Goal: Use online tool/utility: Use online tool/utility

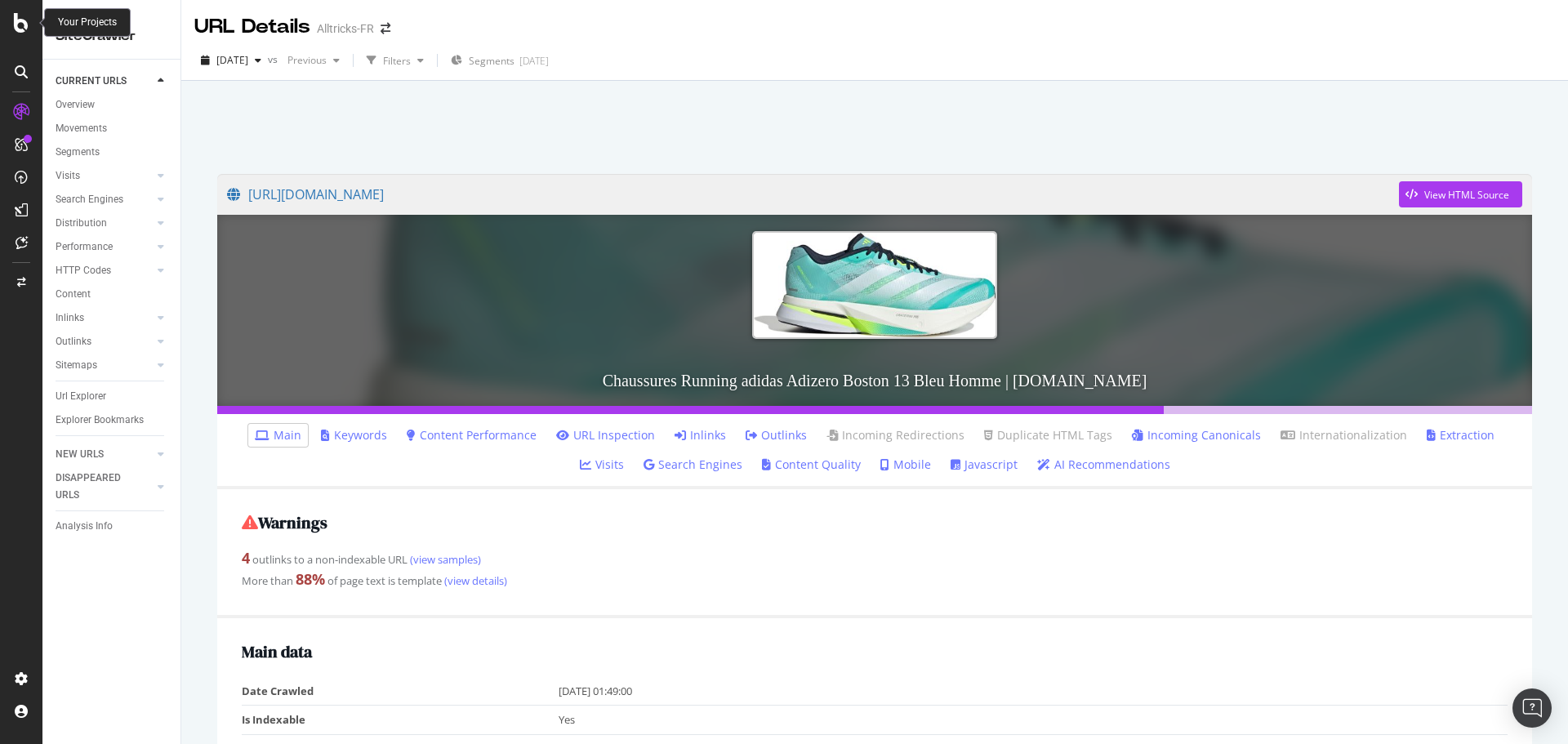
click at [12, 19] on div at bounding box center [21, 23] width 39 height 20
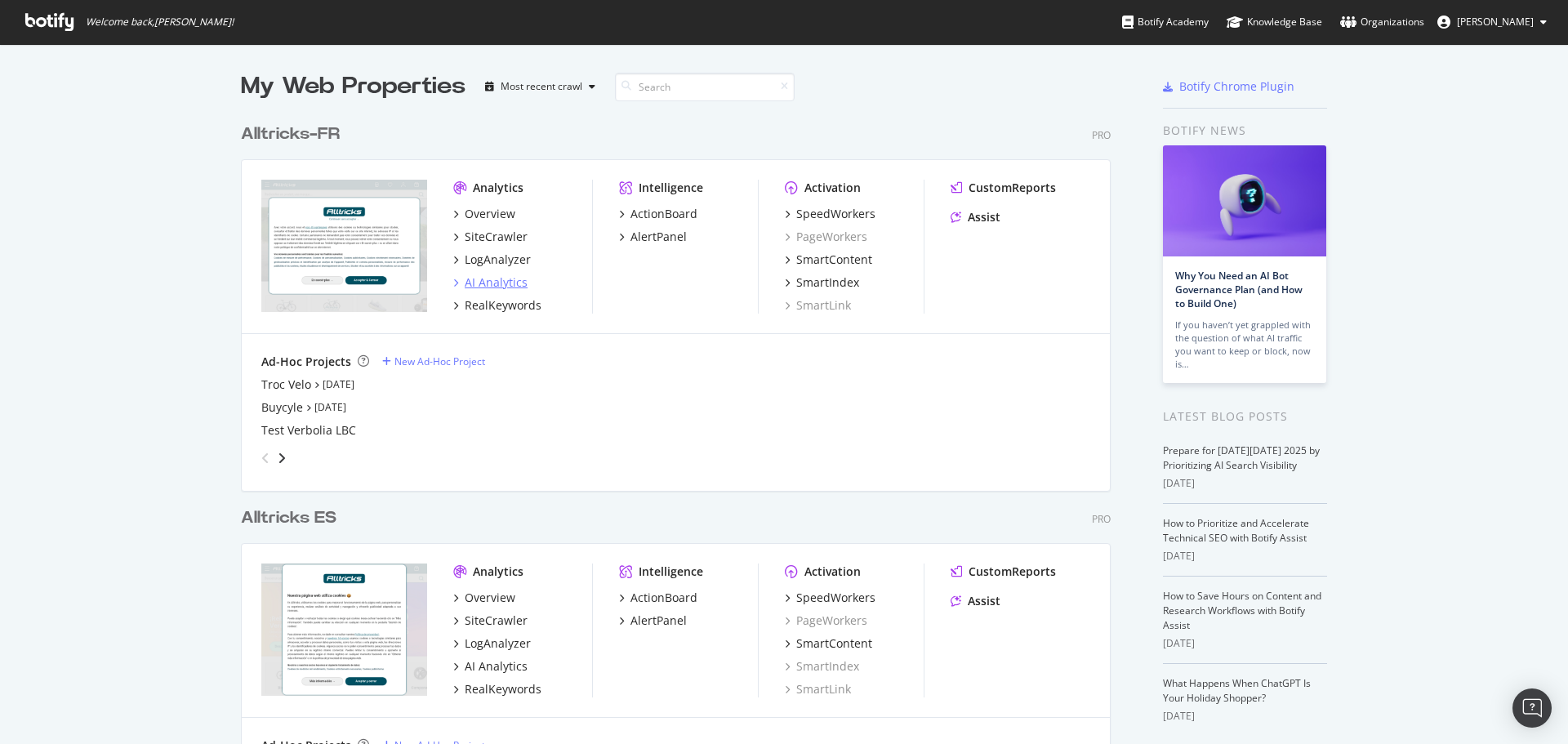
scroll to position [732, 1543]
click at [808, 213] on div "SpeedWorkers" at bounding box center [836, 214] width 79 height 16
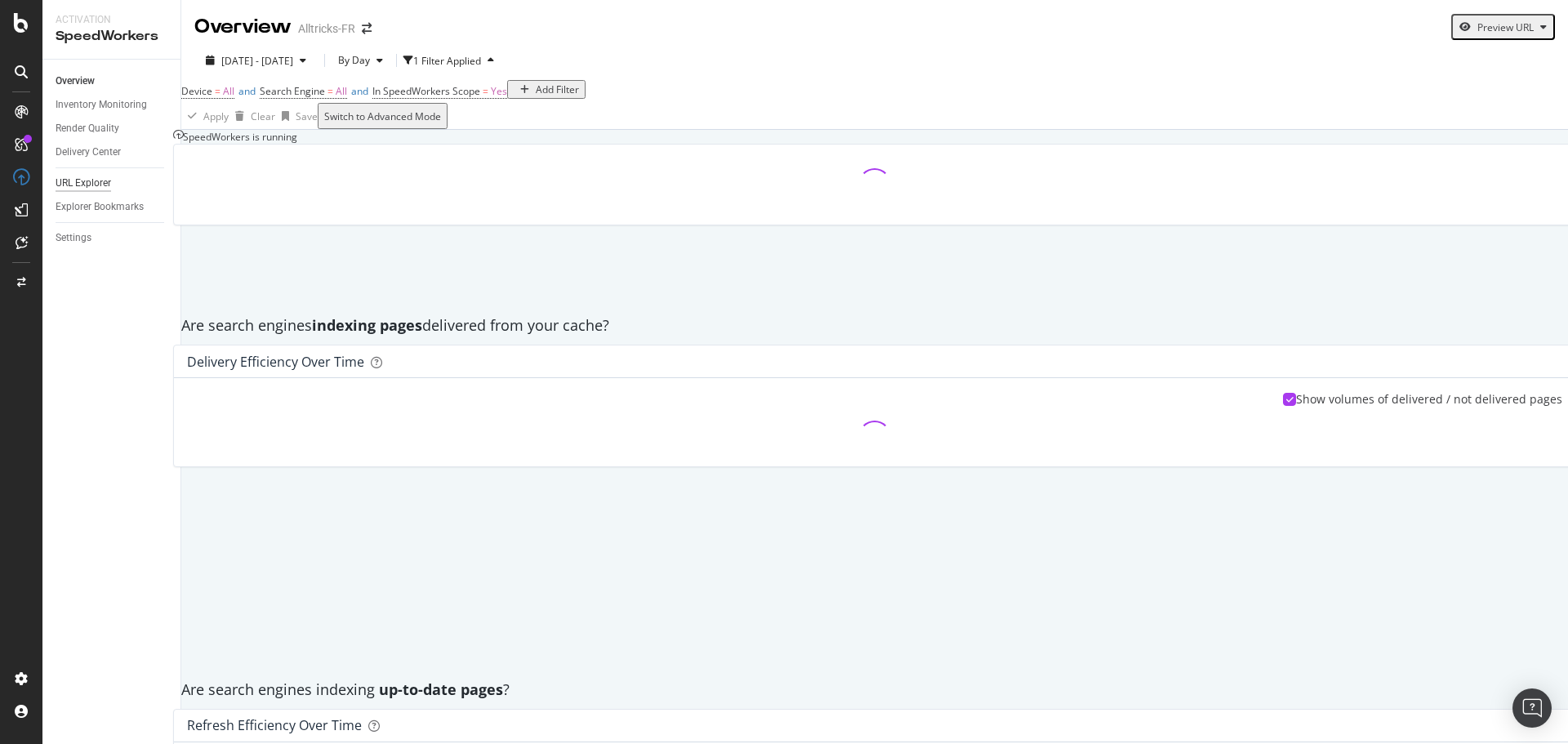
click at [86, 183] on div "URL Explorer" at bounding box center [83, 182] width 55 height 17
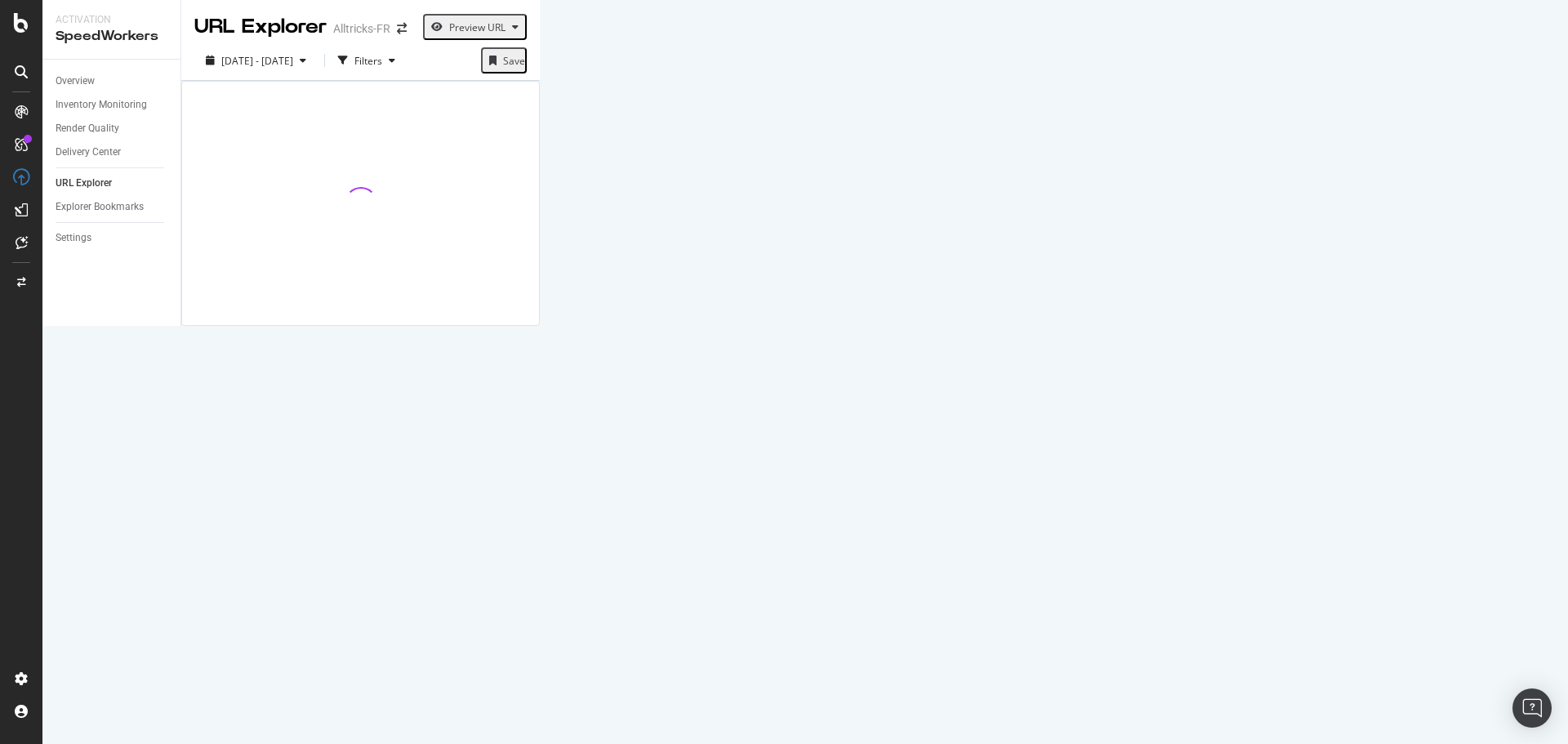
click at [505, 33] on div "Preview URL" at bounding box center [477, 28] width 56 height 14
click at [1408, 74] on input "url" at bounding box center [1350, 63] width 116 height 19
paste input "[URL][DOMAIN_NAME]"
type input "[URL][DOMAIN_NAME]"
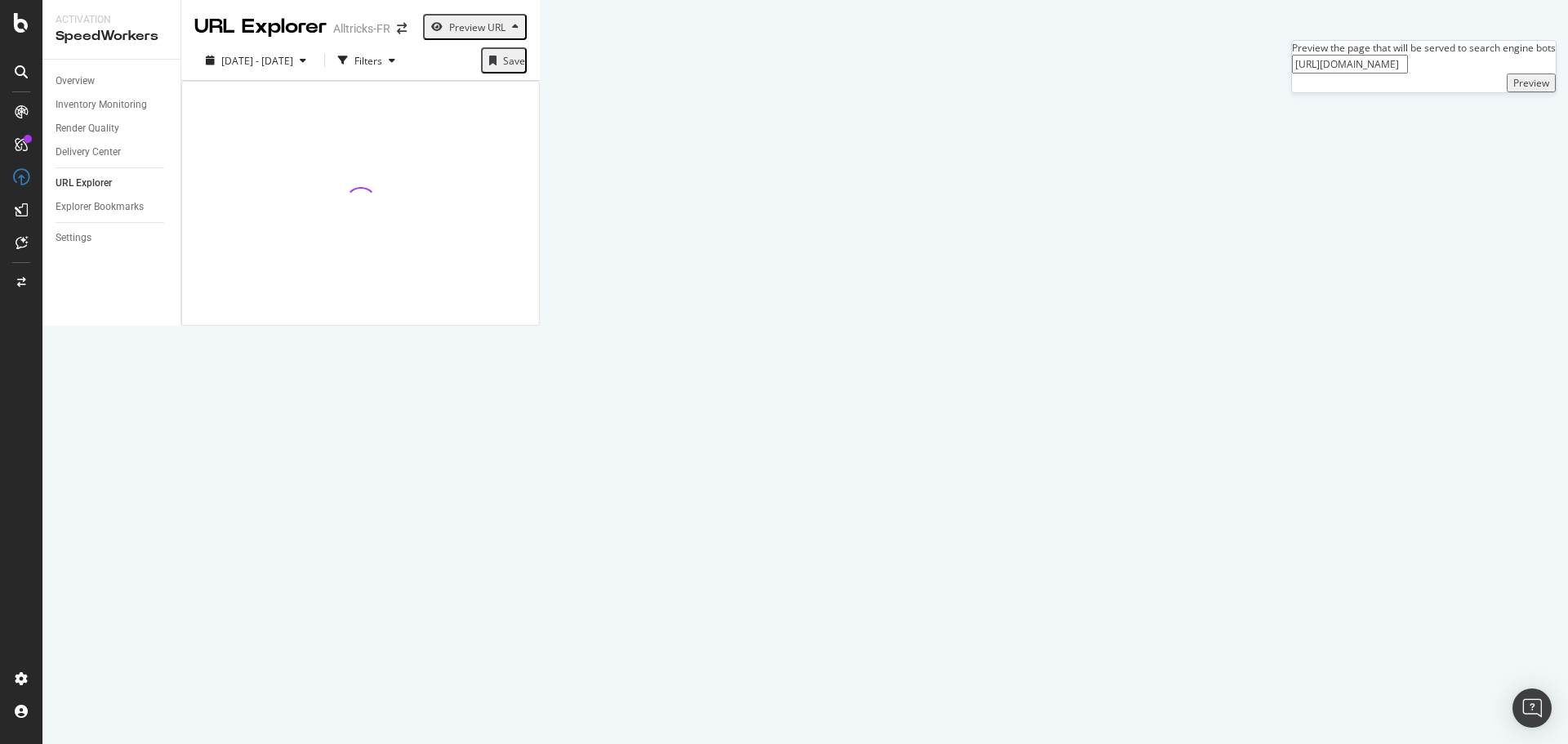
click at [1524, 90] on div "Preview" at bounding box center [1531, 83] width 36 height 14
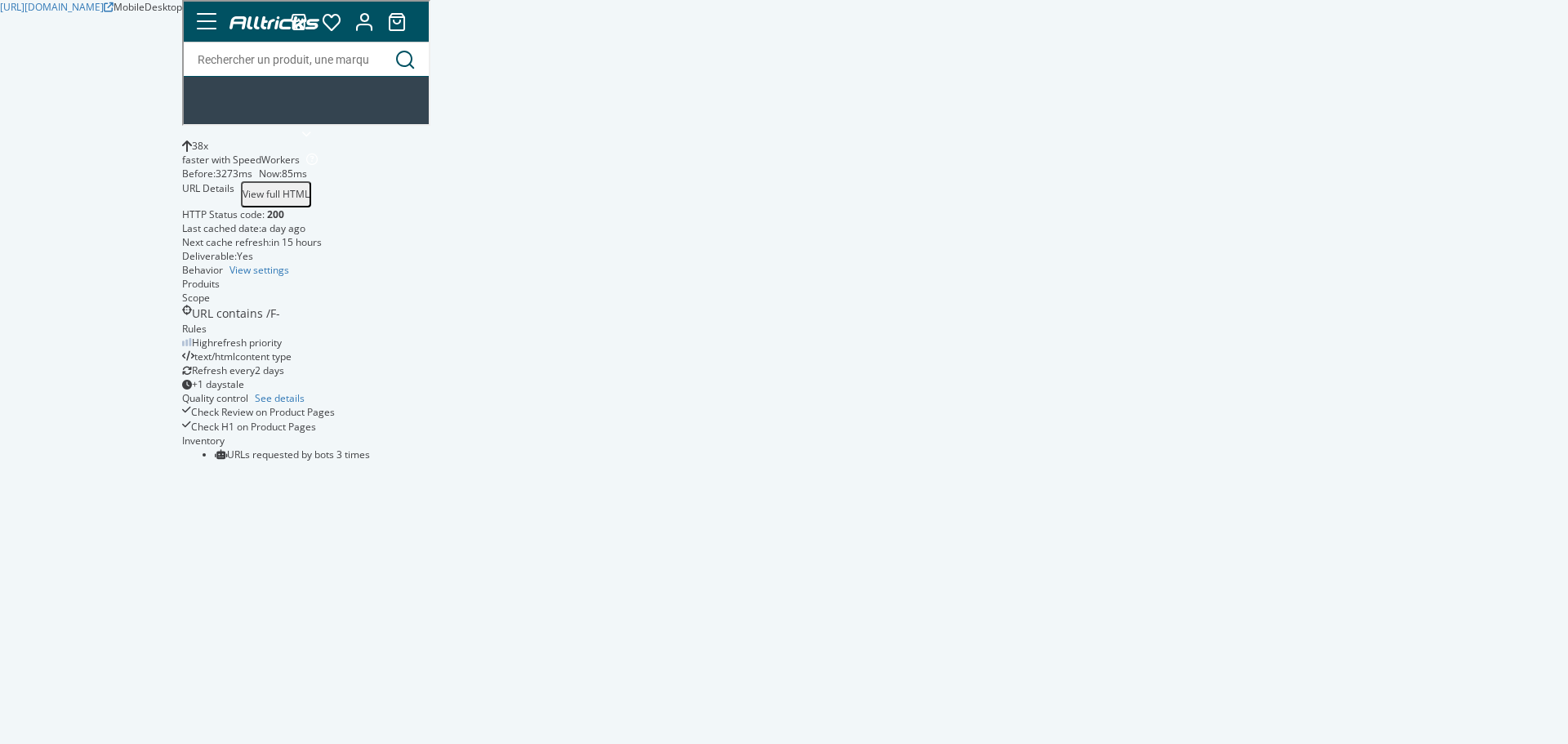
scroll to position [47542, 0]
drag, startPoint x: 636, startPoint y: 554, endPoint x: 639, endPoint y: 571, distance: 17.3
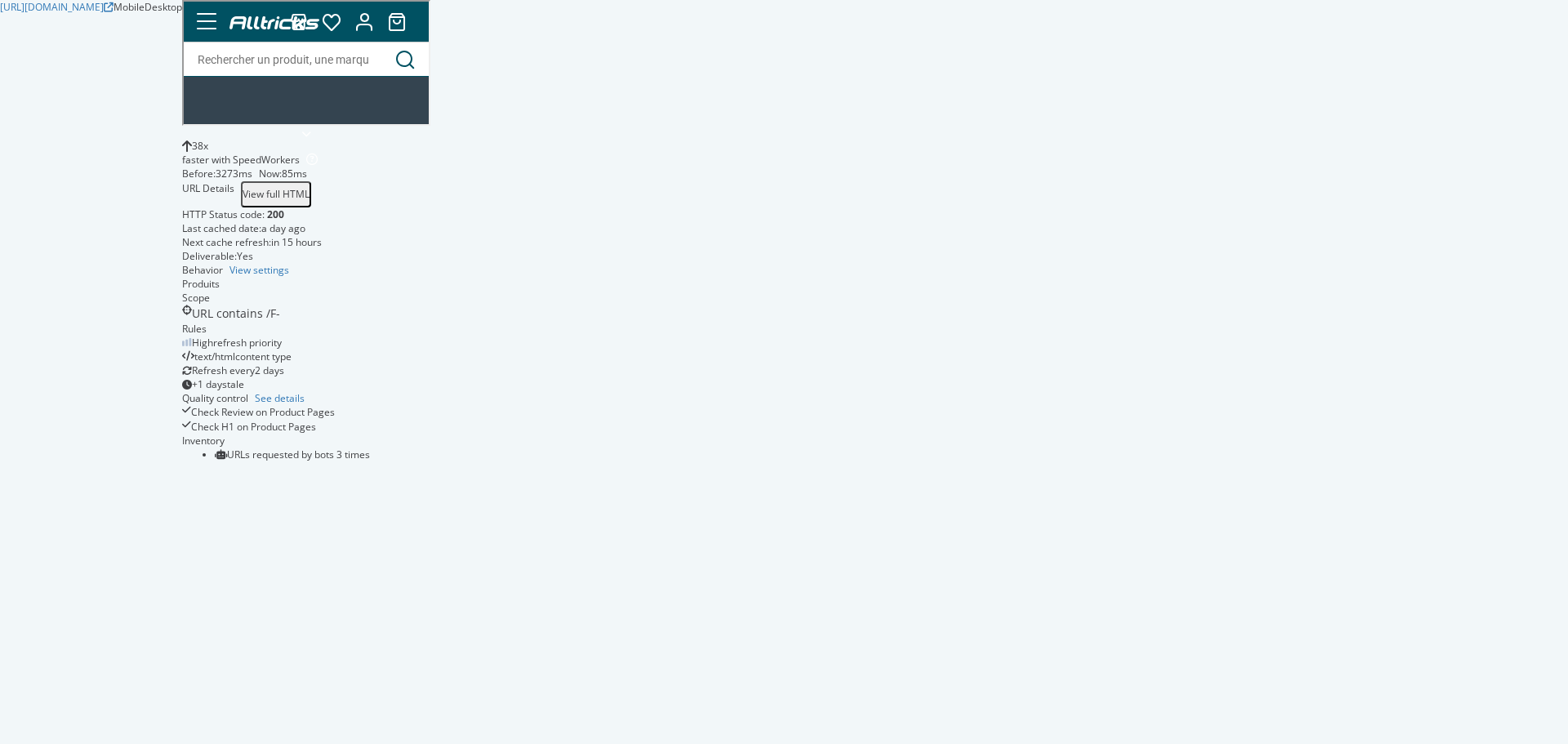
scroll to position [46889, 0]
